Goal: Contribute content: Contribute content

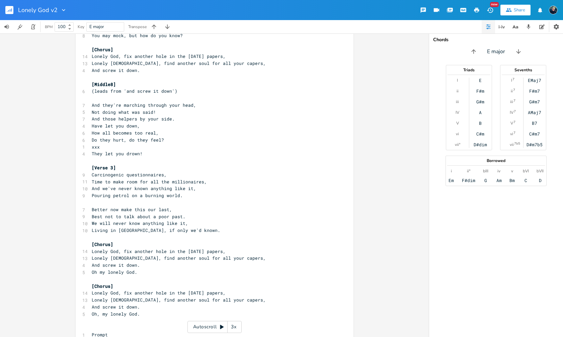
scroll to position [633, 0]
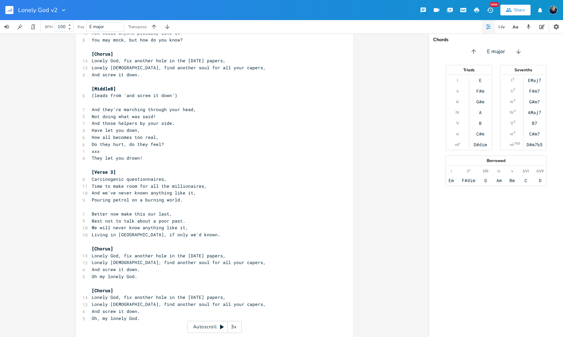
click at [162, 113] on pre "Not doing what was said!" at bounding box center [211, 116] width 242 height 7
click at [173, 125] on pre "And those helpers by your side." at bounding box center [211, 123] width 242 height 7
click at [150, 130] on pre "Have let you down," at bounding box center [211, 130] width 242 height 7
click at [157, 137] on pre "How all becomes too real," at bounding box center [211, 137] width 242 height 7
type textarea "xxx"
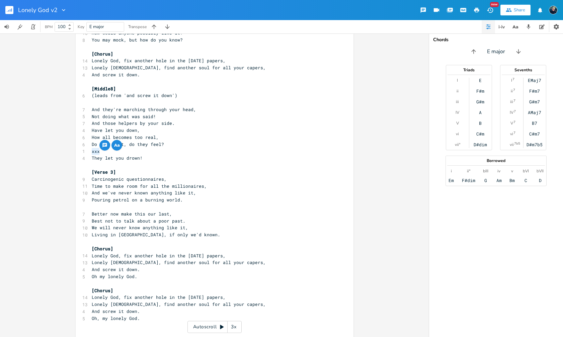
drag, startPoint x: 125, startPoint y: 153, endPoint x: 88, endPoint y: 153, distance: 37.2
type textarea "Burning with their prid."
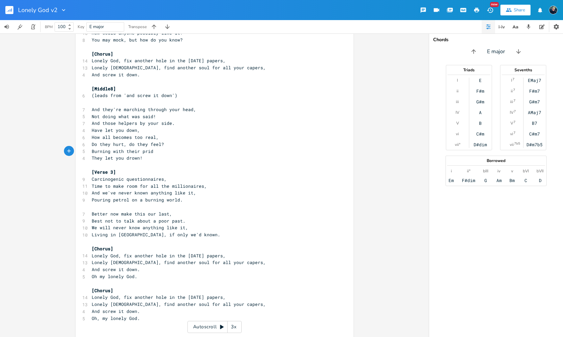
type textarea "e"
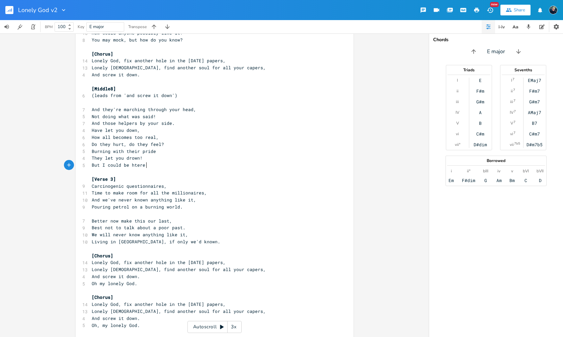
type textarea "But I could be htere f"
type textarea "there for you."
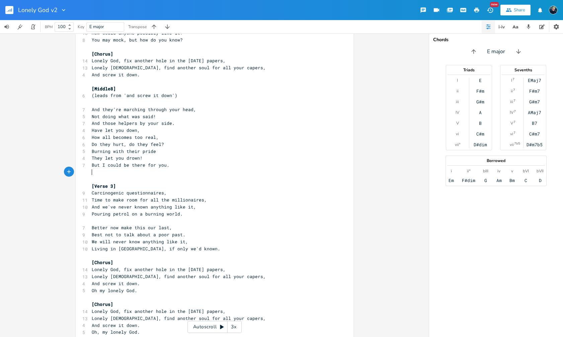
scroll to position [0, 0]
type textarea "I"
type textarea "f you sy"
type textarea "ay was"
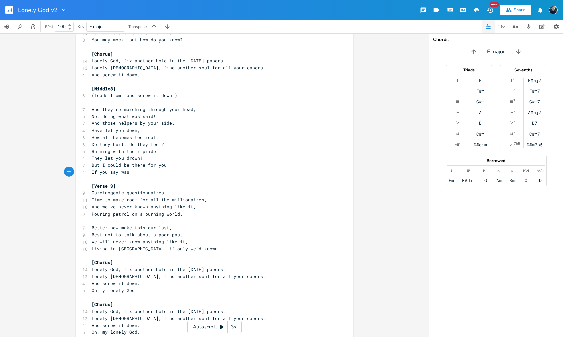
scroll to position [0, 15]
type textarea "what you said was only true."
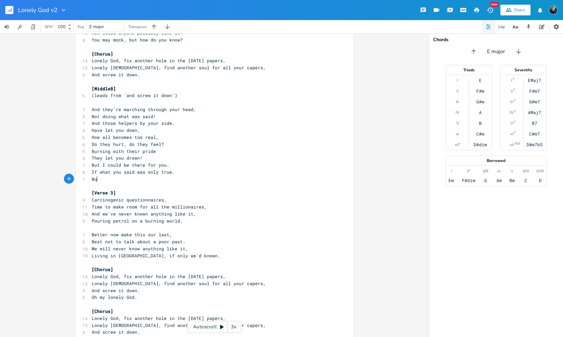
type textarea "But"
type textarea "s."
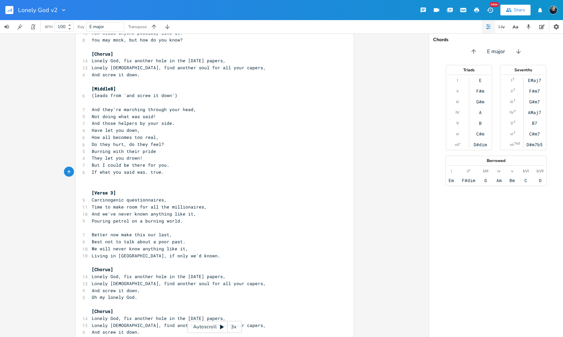
scroll to position [0, 0]
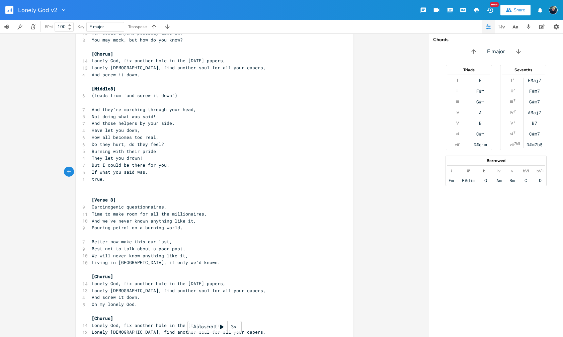
type textarea "."
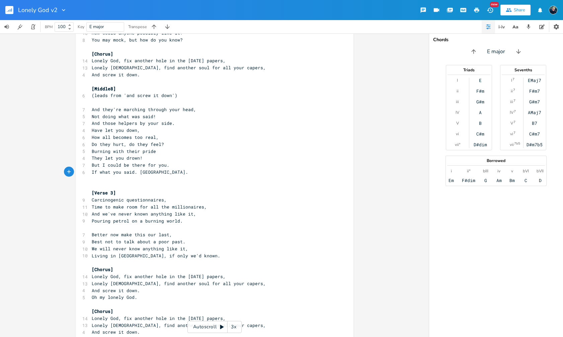
scroll to position [0, 1]
type textarea "W"
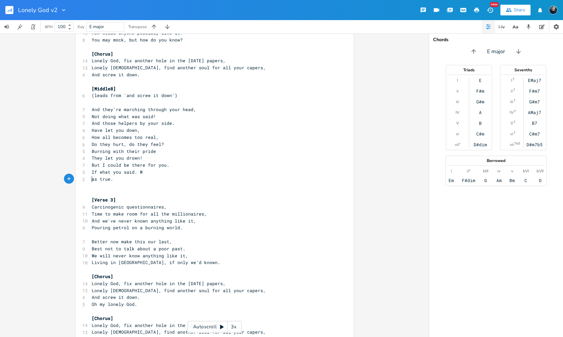
scroll to position [0, 0]
type textarea "W"
type textarea "."
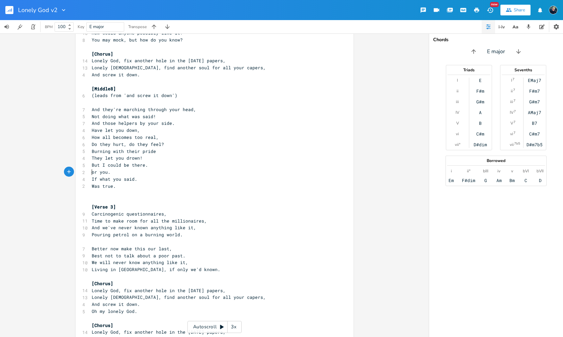
type textarea "F"
type textarea "[woooh"
type textarea "ahha"
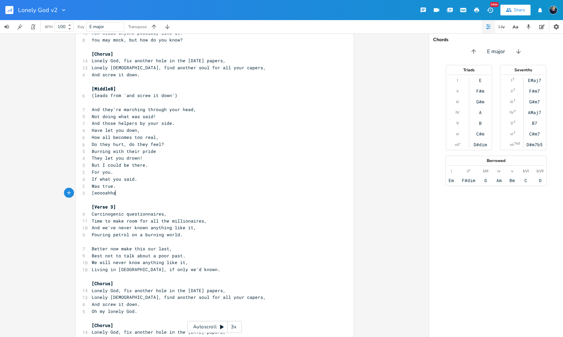
scroll to position [0, 4]
type textarea "wohh"
type textarea "aa]"
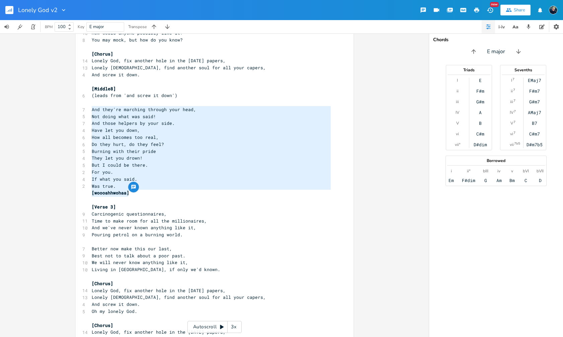
drag, startPoint x: 134, startPoint y: 191, endPoint x: 87, endPoint y: 112, distance: 91.7
type textarea "And they're marching through your head, Not doing what was said! And those help…"
